Goal: Transaction & Acquisition: Purchase product/service

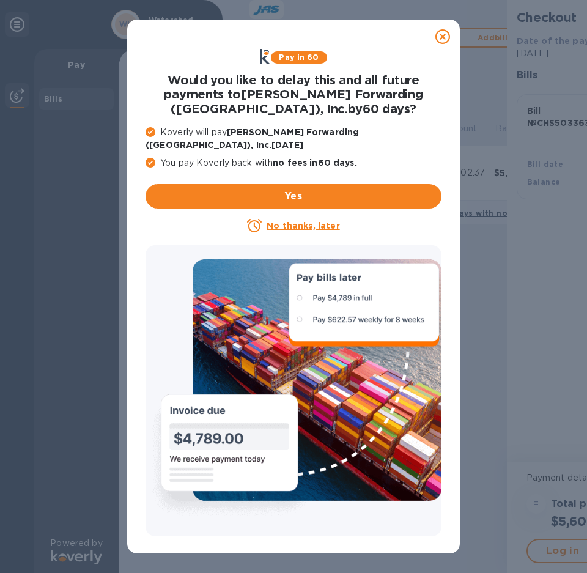
click at [443, 38] on icon at bounding box center [442, 36] width 15 height 15
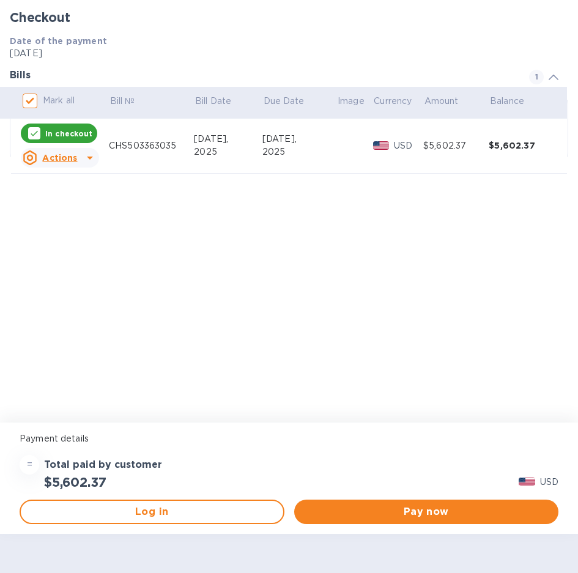
click at [194, 152] on div "CHS503363035" at bounding box center [151, 145] width 85 height 13
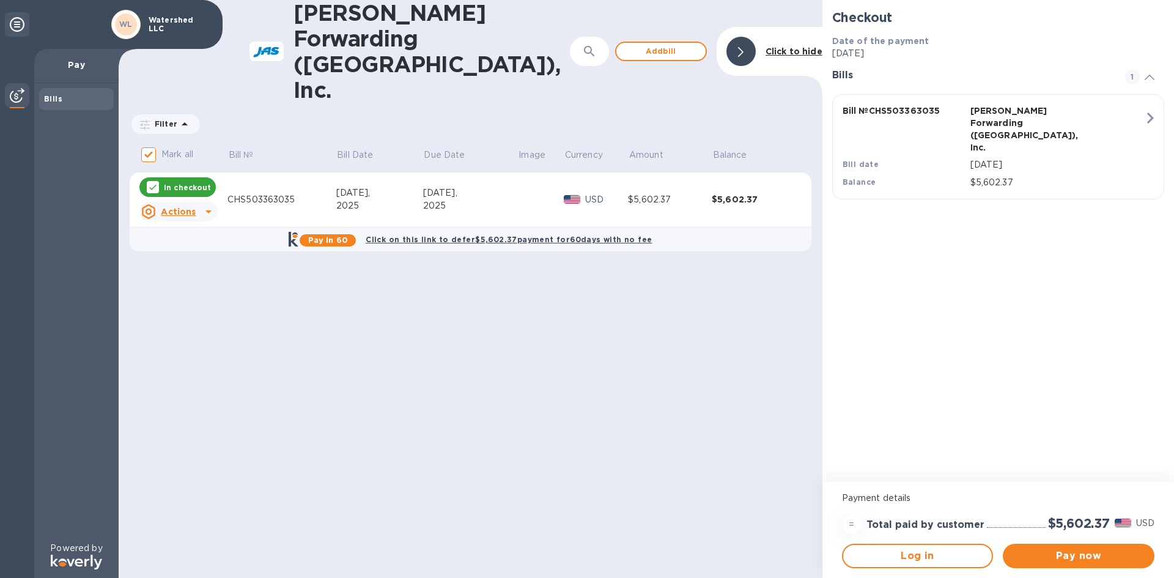
click at [577, 193] on div "$5,602.37" at bounding box center [754, 199] width 84 height 12
click at [186, 207] on u "Actions" at bounding box center [178, 212] width 35 height 10
click at [182, 206] on b "Open bill" at bounding box center [194, 210] width 41 height 10
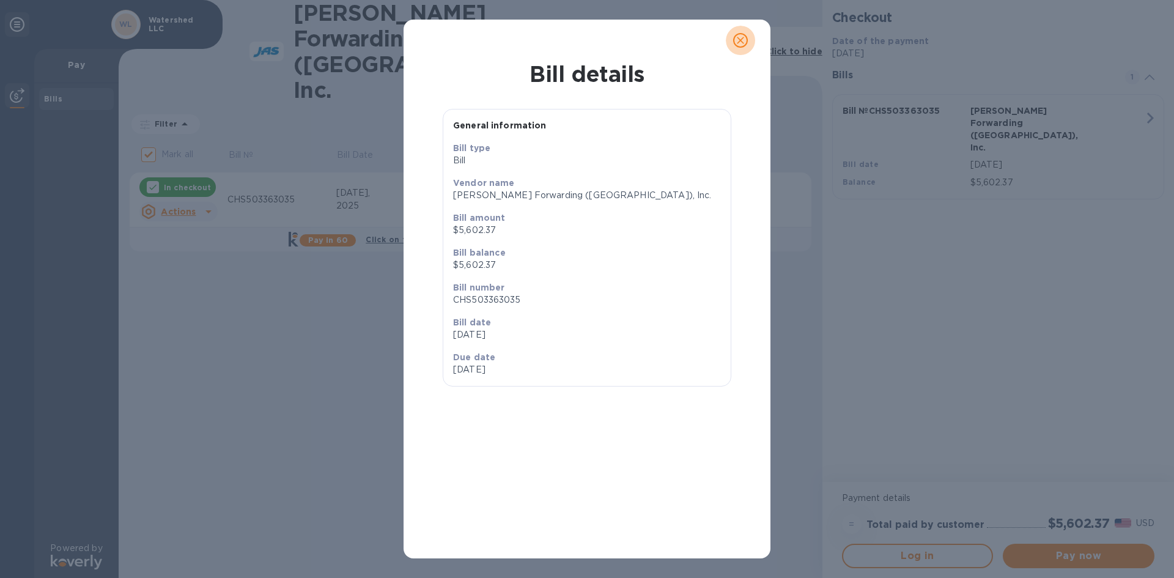
click at [577, 44] on icon "close" at bounding box center [740, 40] width 12 height 12
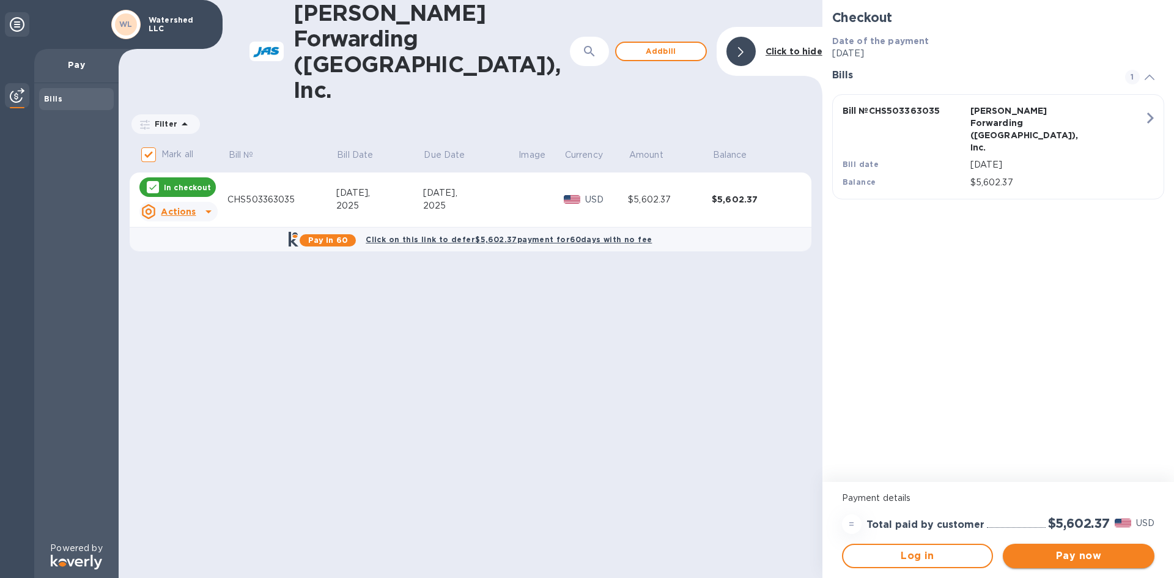
click at [577, 552] on span "Pay now" at bounding box center [1078, 555] width 132 height 15
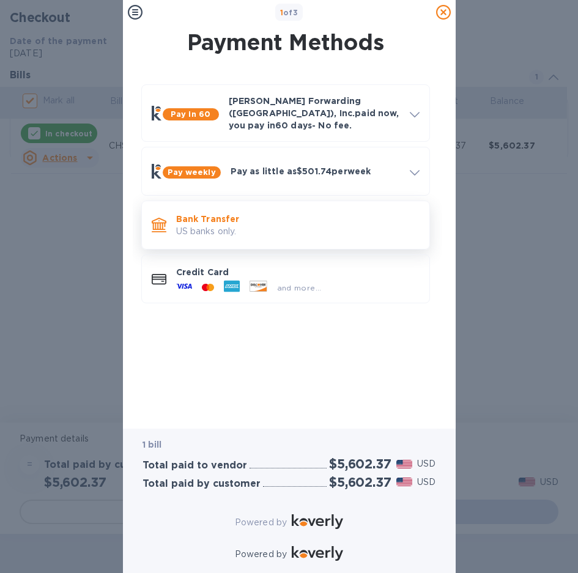
click at [272, 225] on p "US banks only." at bounding box center [297, 231] width 243 height 13
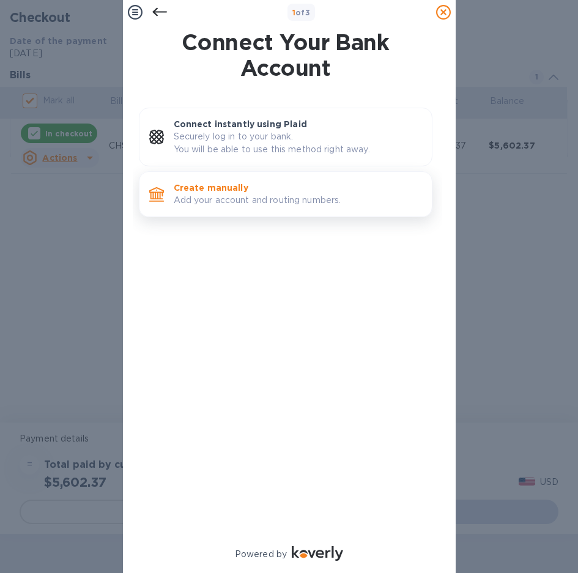
click at [265, 205] on p "Add your account and routing numbers." at bounding box center [298, 200] width 248 height 13
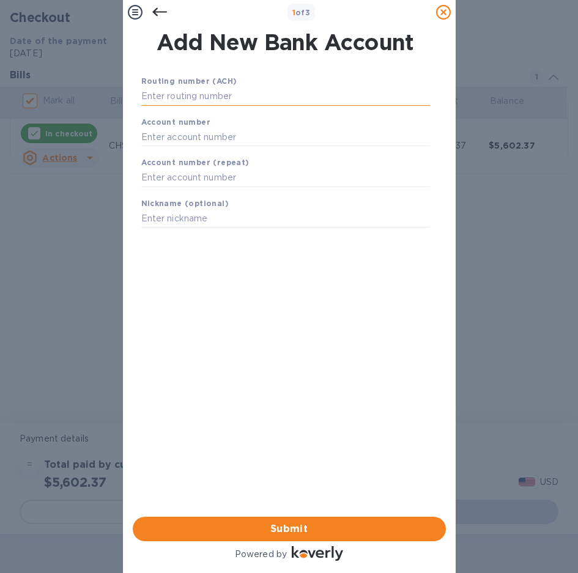
click at [199, 94] on input "text" at bounding box center [285, 96] width 289 height 18
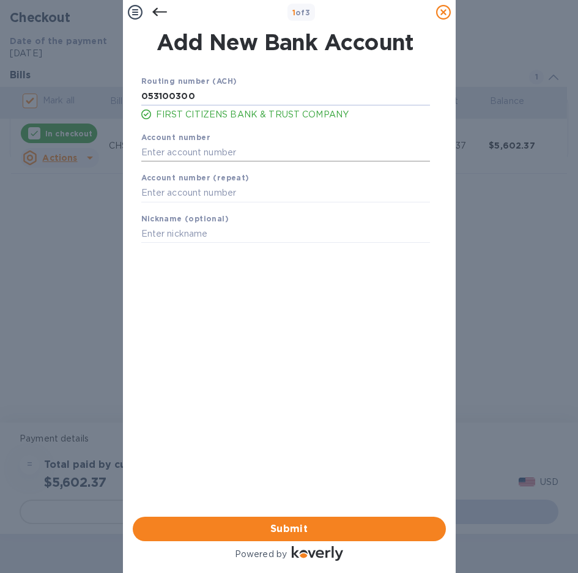
type input "053100300"
click at [183, 154] on input "text" at bounding box center [285, 152] width 289 height 18
type input "4771111693"
click at [180, 196] on input "text" at bounding box center [285, 193] width 289 height 18
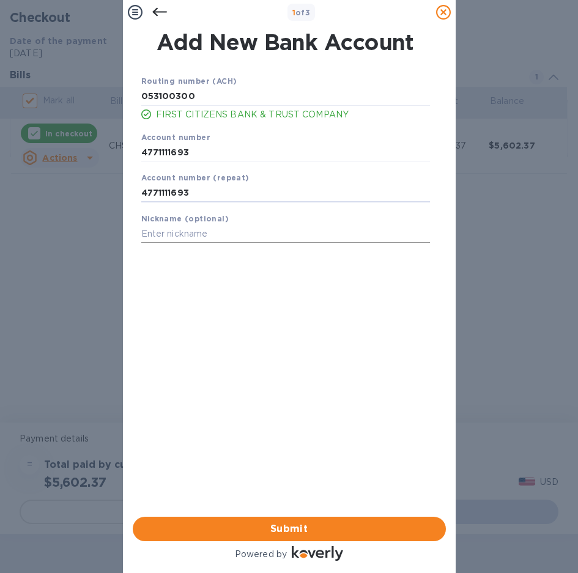
type input "4771111693"
click at [282, 230] on input "text" at bounding box center [285, 234] width 289 height 18
type input "First Citizen"
click at [304, 523] on span "Submit" at bounding box center [288, 528] width 293 height 15
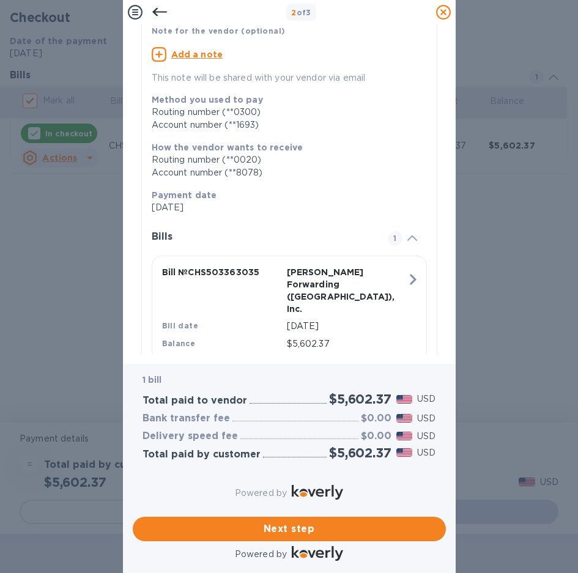
scroll to position [116, 0]
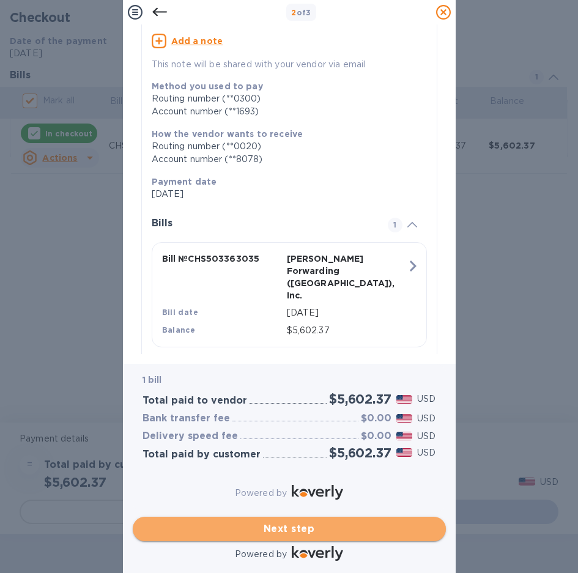
click at [279, 521] on span "Next step" at bounding box center [288, 528] width 293 height 15
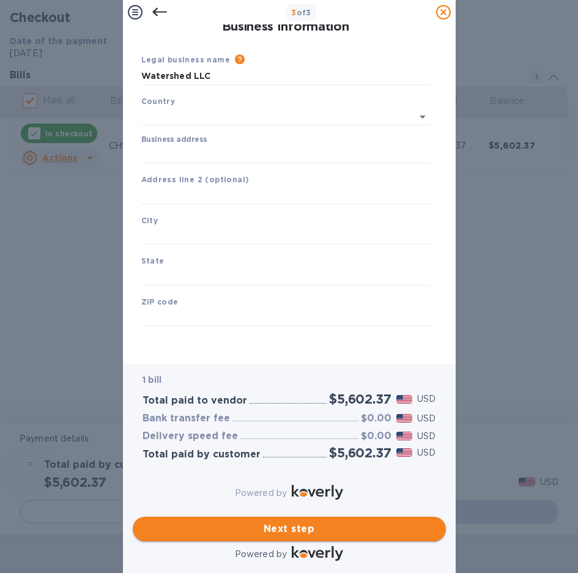
type input "[GEOGRAPHIC_DATA]"
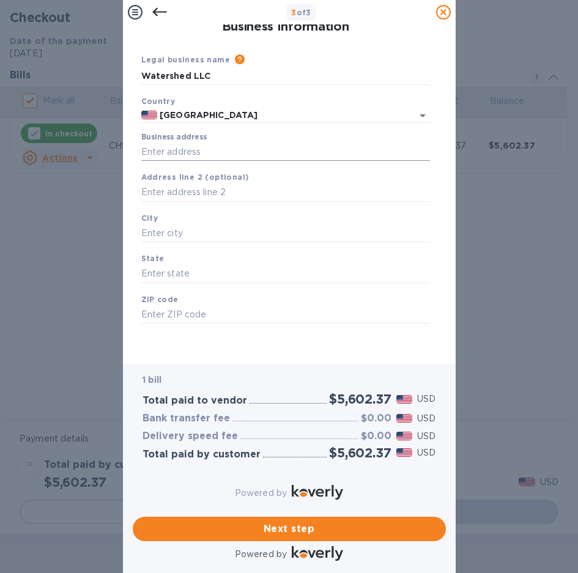
click at [190, 150] on input "Business address" at bounding box center [285, 151] width 289 height 18
type input "2000 Riverside Dr"
click at [203, 195] on input "text" at bounding box center [285, 192] width 289 height 18
type input "Ste 7"
click at [196, 226] on input "text" at bounding box center [285, 233] width 289 height 18
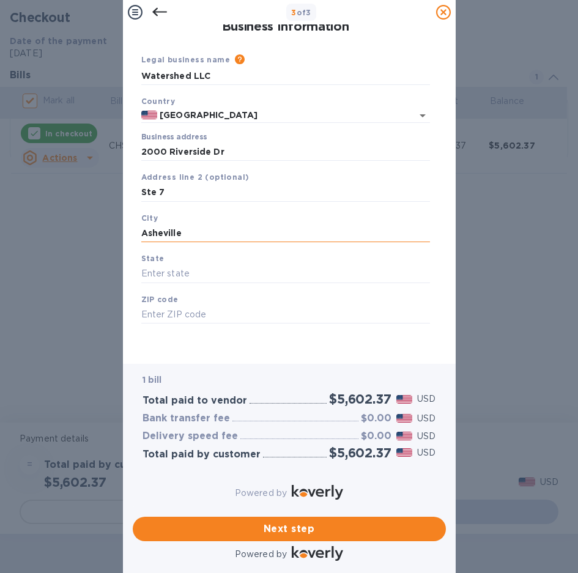
type input "Asheville"
type input "NC"
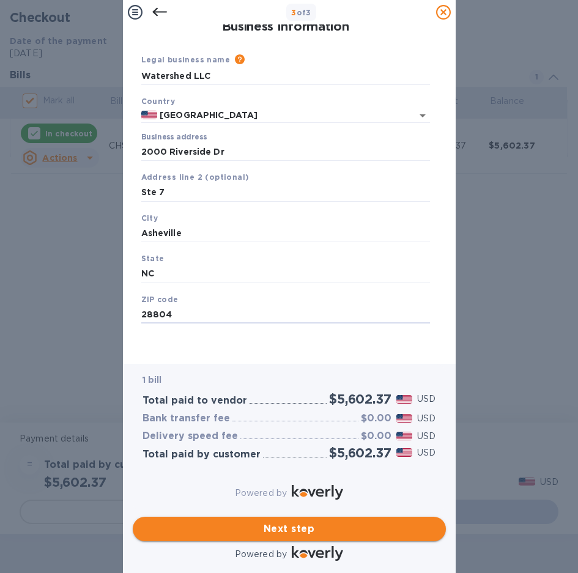
type input "28804"
click at [260, 521] on span "Next step" at bounding box center [288, 528] width 293 height 15
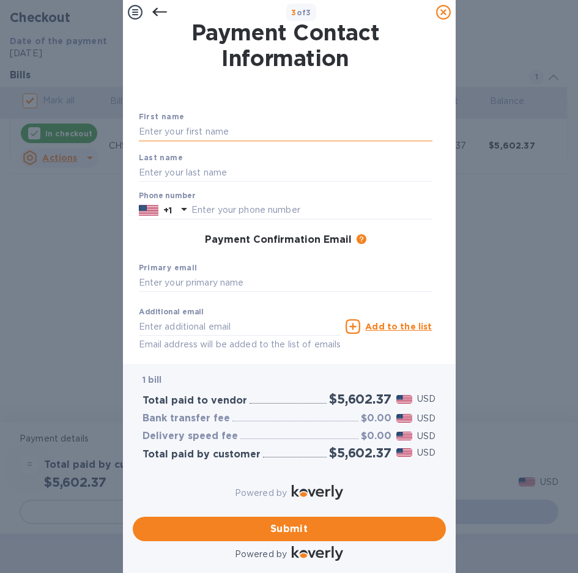
click at [215, 135] on input "text" at bounding box center [285, 132] width 293 height 18
type input "[PERSON_NAME]"
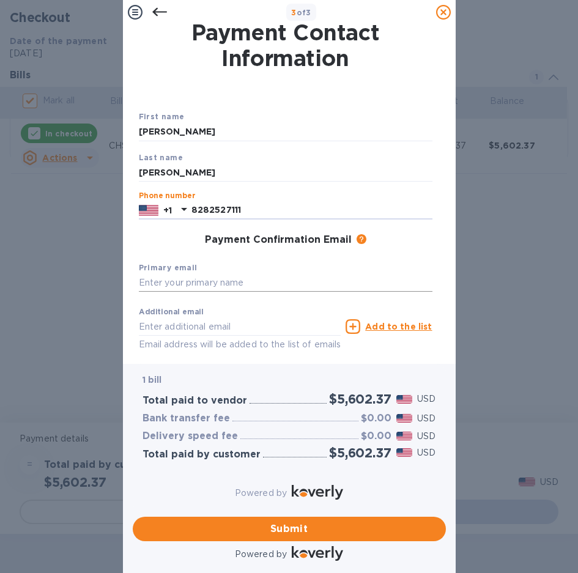
type input "8282527111"
click at [202, 281] on input "text" at bounding box center [285, 283] width 293 height 18
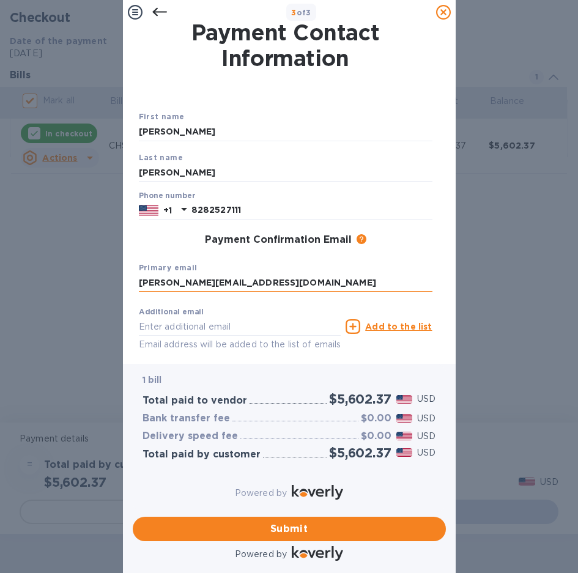
scroll to position [63, 0]
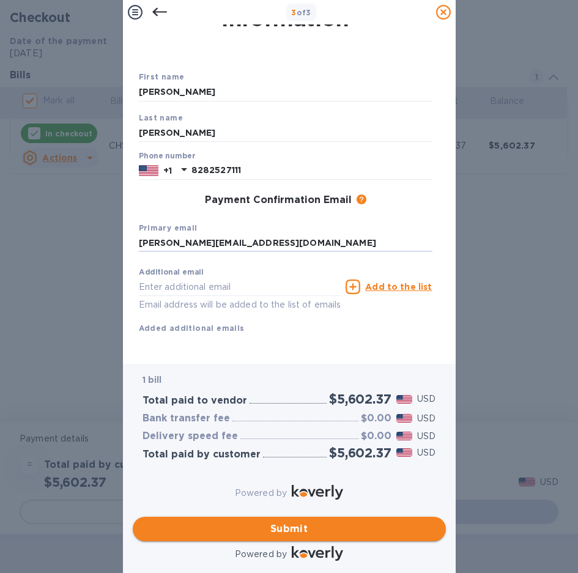
type input "[PERSON_NAME][EMAIL_ADDRESS][DOMAIN_NAME]"
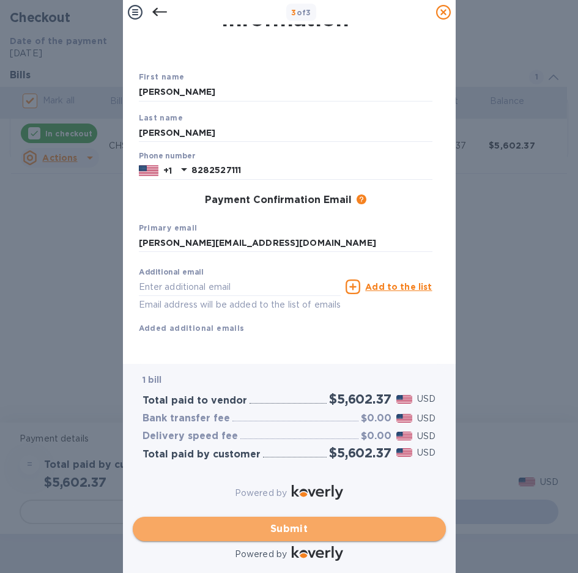
click at [284, 521] on span "Submit" at bounding box center [288, 528] width 293 height 15
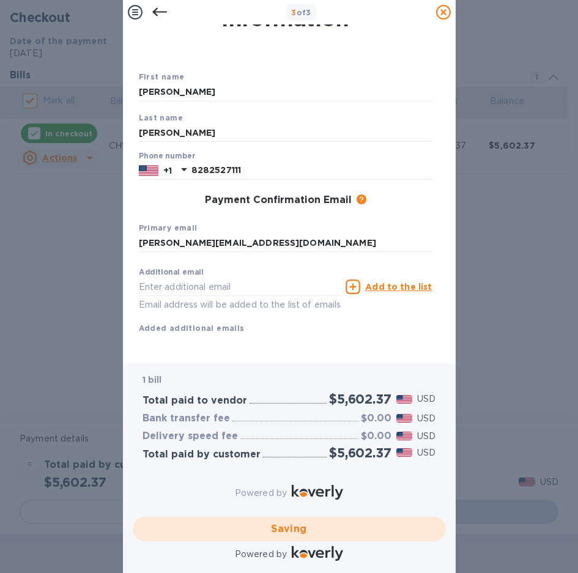
checkbox input "false"
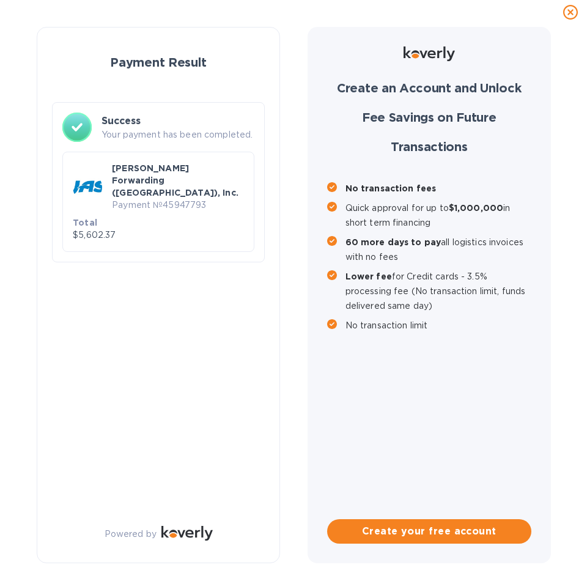
scroll to position [0, 0]
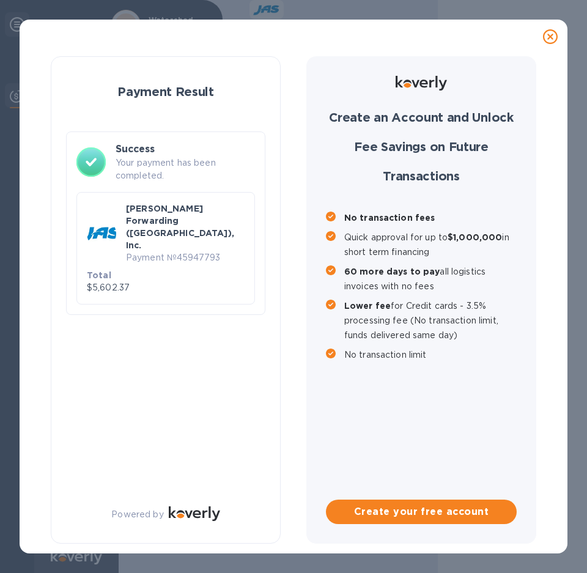
click at [430, 418] on div "Create an Account and Unlock Fee Savings on Future Transactions No transaction …" at bounding box center [421, 299] width 230 height 487
